Goal: Navigation & Orientation: Find specific page/section

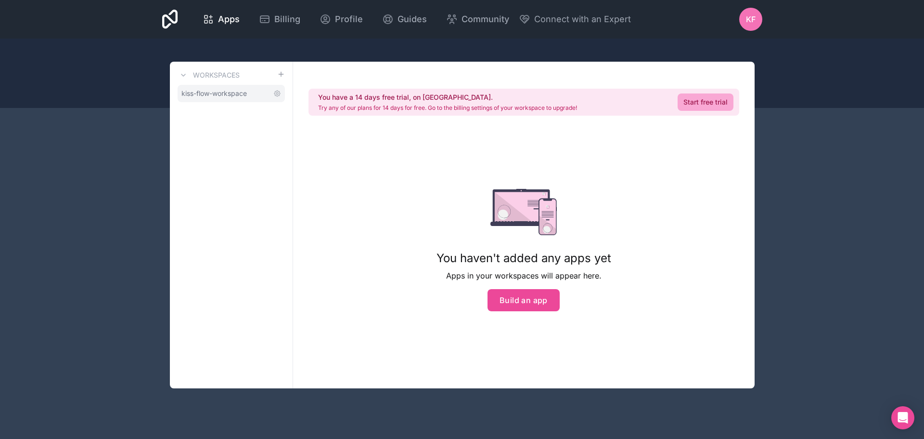
click at [221, 91] on span "kiss-flow-workspace" at bounding box center [214, 94] width 65 height 10
click at [676, 258] on div "You have a 14 days free trial, on [GEOGRAPHIC_DATA]. Try any of our plans for 1…" at bounding box center [524, 225] width 462 height 326
click at [792, 156] on div "Apps Billing Profile Guides Community Connect with an Expert KF Billing Profile…" at bounding box center [462, 219] width 924 height 439
click at [170, 18] on icon at bounding box center [170, 19] width 16 height 19
click at [817, 237] on div "Apps Billing Profile Guides Community Connect with an Expert KF Billing Profile…" at bounding box center [462, 219] width 924 height 439
